Goal: Check status: Check status

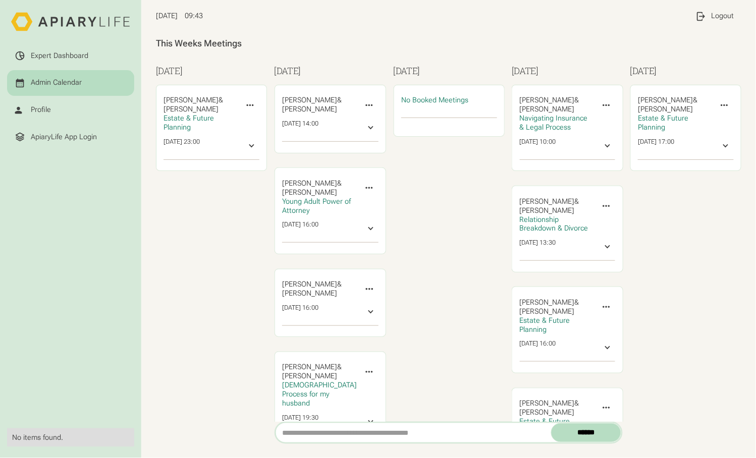
scroll to position [9, 0]
drag, startPoint x: 510, startPoint y: 91, endPoint x: 572, endPoint y: 90, distance: 62.6
click at [266, 90] on div "[PERSON_NAME] & ‍ [PERSON_NAME] Navigating Insurance & Legal Process Invite Exp…" at bounding box center [211, 129] width 110 height 86
copy div "‍ [PERSON_NAME]"
click at [608, 206] on icon at bounding box center [606, 207] width 7 height 2
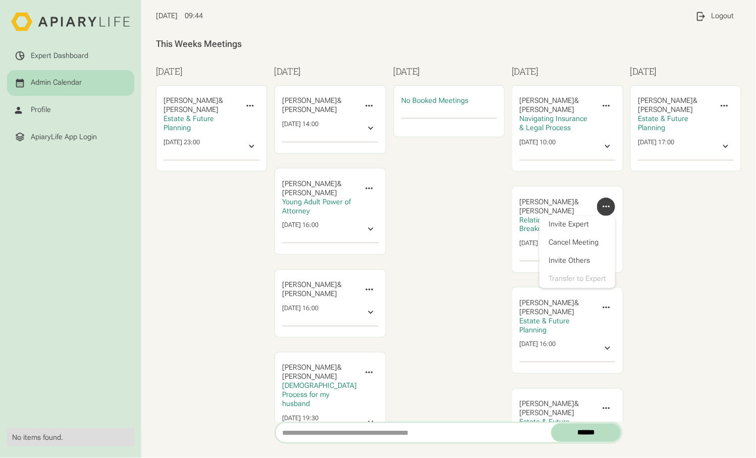
click at [677, 217] on div "[DATE] [PERSON_NAME] & ‍ [PERSON_NAME] Estate & Future Planning Invite Expert C…" at bounding box center [685, 277] width 111 height 425
click at [666, 222] on div "[DATE] [PERSON_NAME] & ‍ [PERSON_NAME] Estate & Future Planning Invite Expert C…" at bounding box center [685, 277] width 111 height 425
click at [475, 229] on div "[DATE] No Booked Meetings" at bounding box center [449, 277] width 111 height 425
click at [480, 254] on div "[DATE] No Booked Meetings" at bounding box center [449, 277] width 111 height 425
click at [214, 132] on span "Estate & Future Planning" at bounding box center [189, 124] width 50 height 18
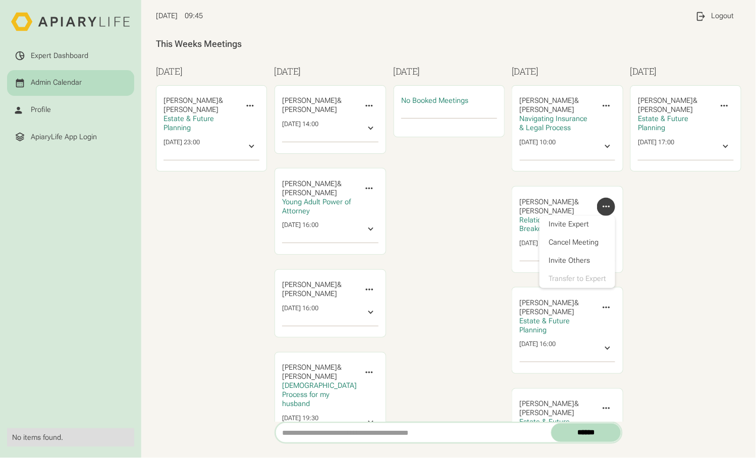
click at [436, 307] on div "[DATE] No Booked Meetings" at bounding box center [449, 277] width 111 height 425
click at [477, 292] on div "[DATE] No Booked Meetings" at bounding box center [449, 277] width 111 height 425
click at [430, 292] on div "[DATE] No Booked Meetings" at bounding box center [449, 277] width 111 height 425
click at [466, 248] on div "[DATE] No Booked Meetings" at bounding box center [449, 277] width 111 height 425
click at [458, 278] on div "[DATE] No Booked Meetings" at bounding box center [449, 277] width 111 height 425
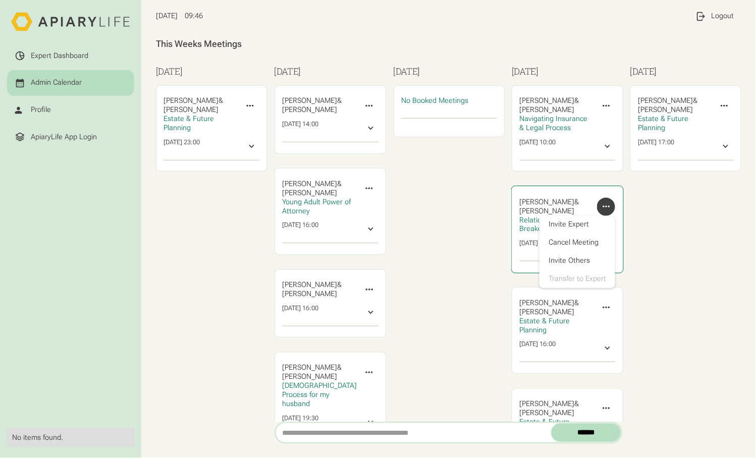
click at [607, 201] on icon at bounding box center [606, 206] width 11 height 11
